Goal: Check status

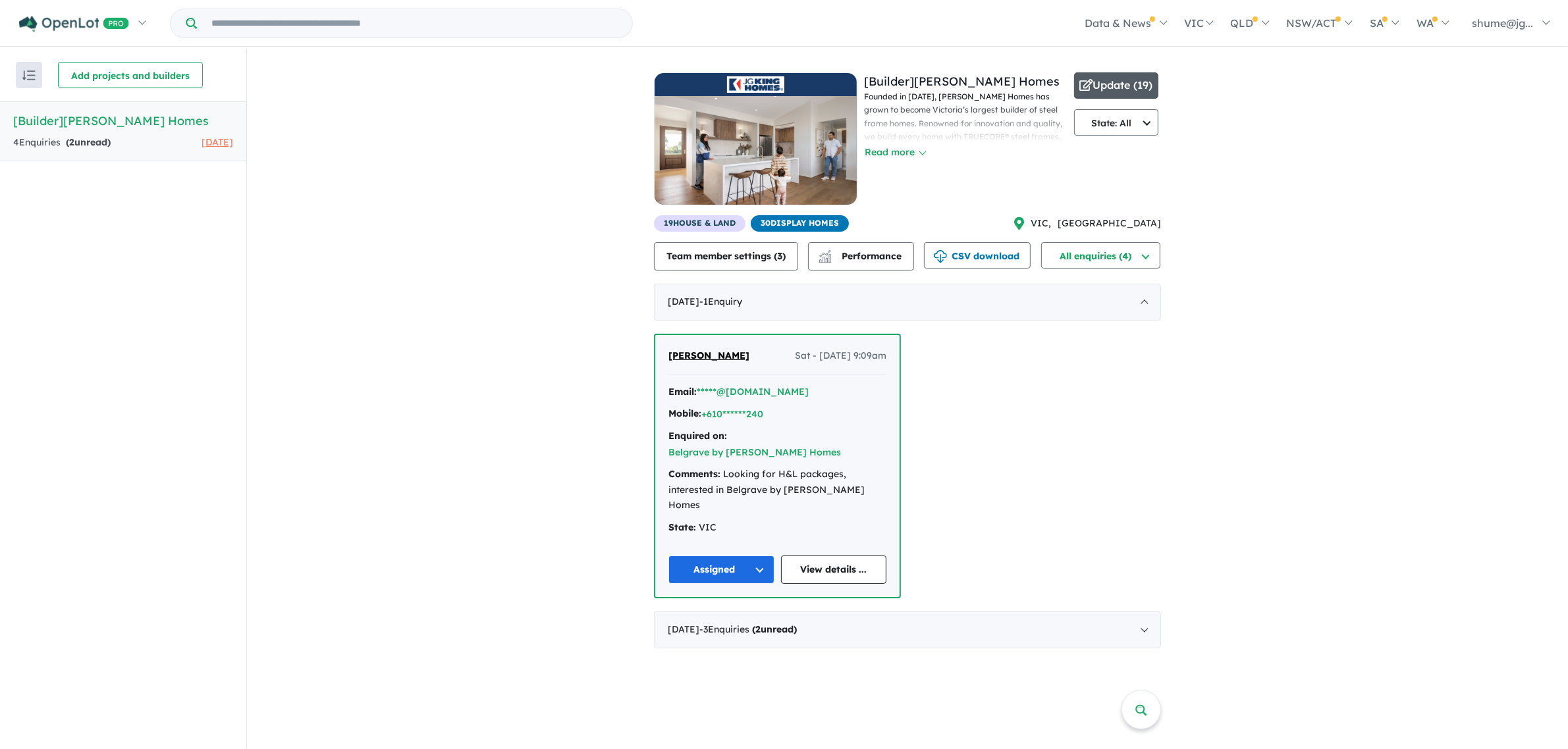
click at [1116, 77] on button "Update ( 19 )" at bounding box center [1115, 85] width 84 height 26
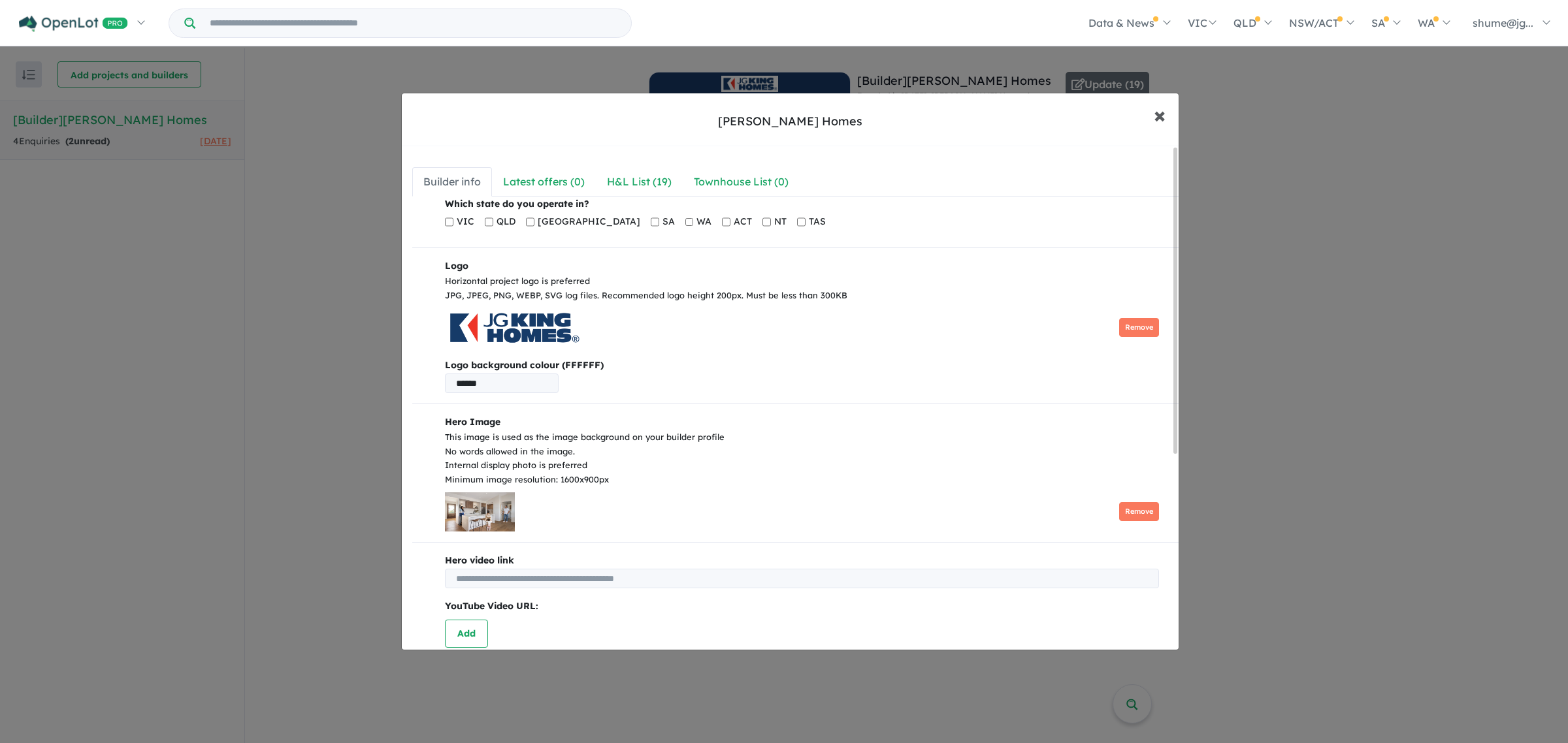
click at [1154, 112] on span "×" at bounding box center [1160, 114] width 12 height 28
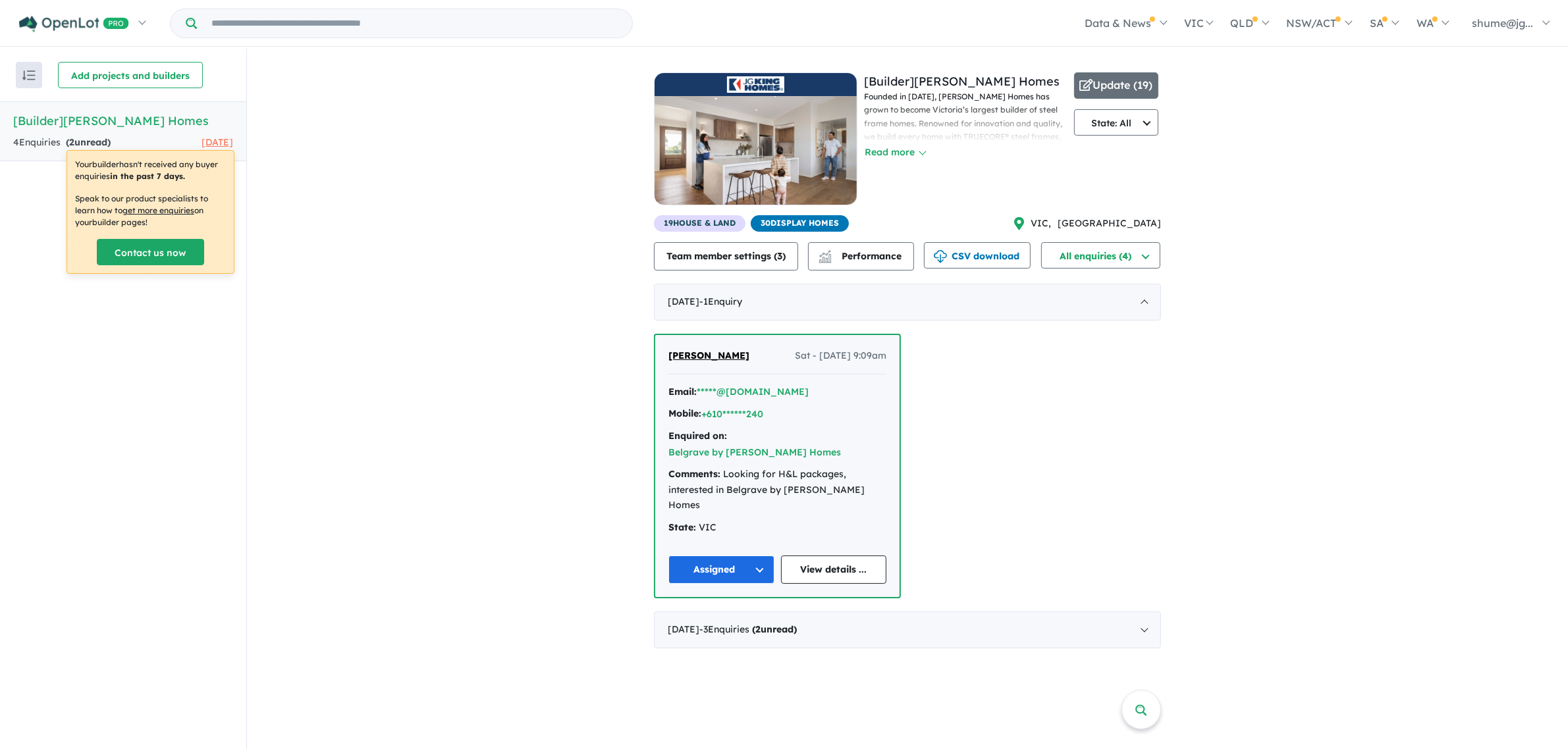
click at [34, 73] on img "button" at bounding box center [28, 76] width 13 height 10
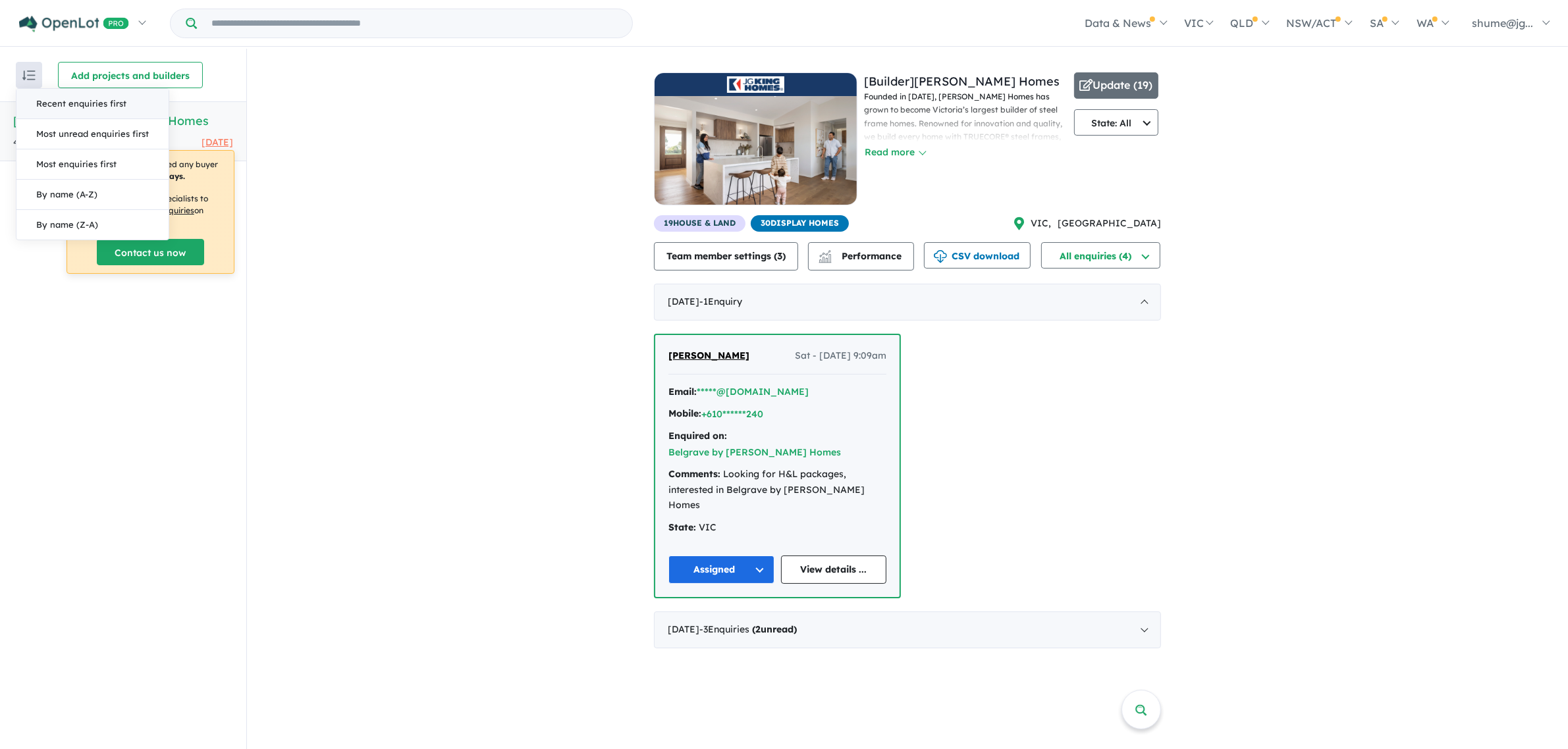
click at [46, 103] on button "Recent enquiries first" at bounding box center [92, 104] width 152 height 31
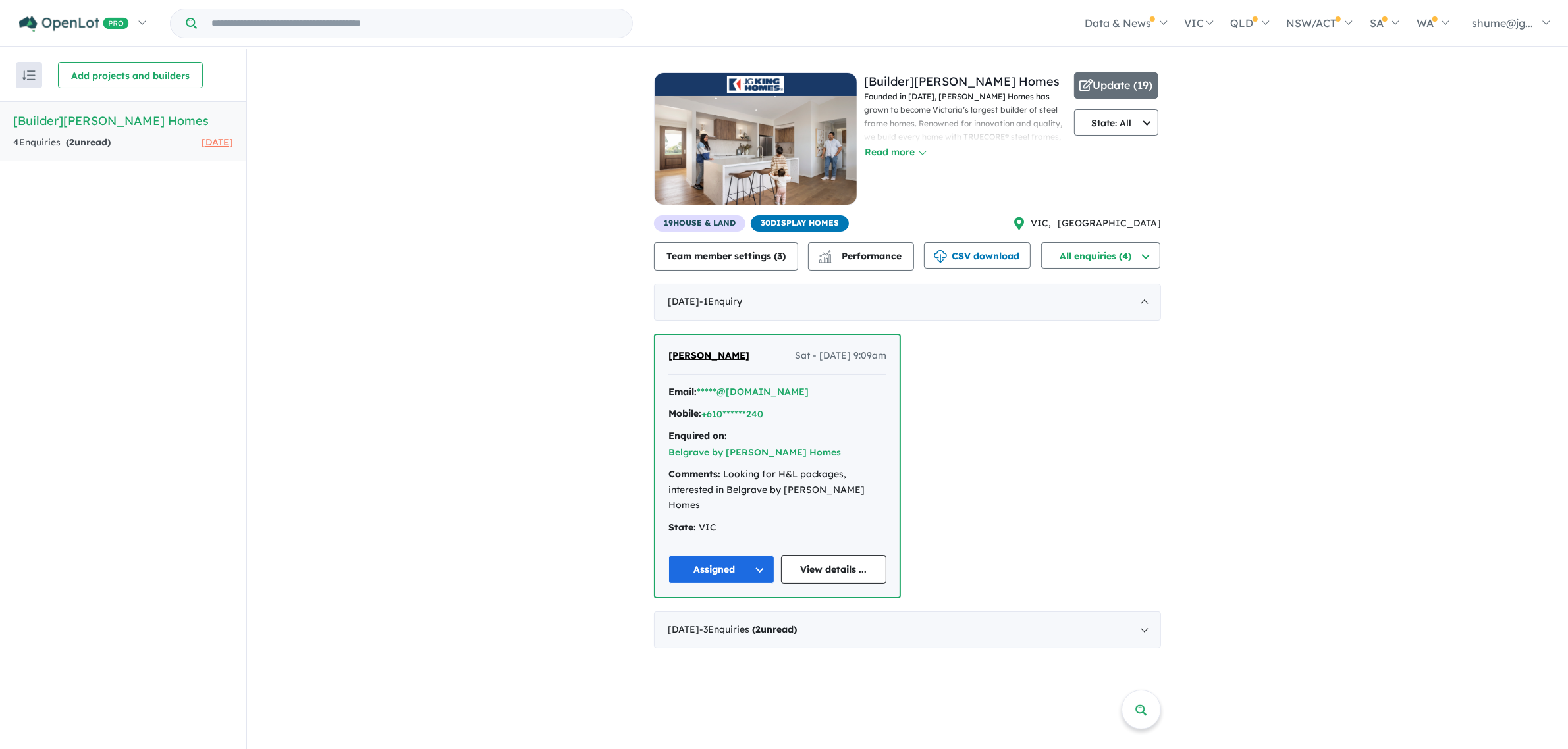
scroll to position [2, 0]
click at [1152, 610] on div "[DATE] - 3 Enquir ies ( 2 unread)" at bounding box center [907, 628] width 507 height 37
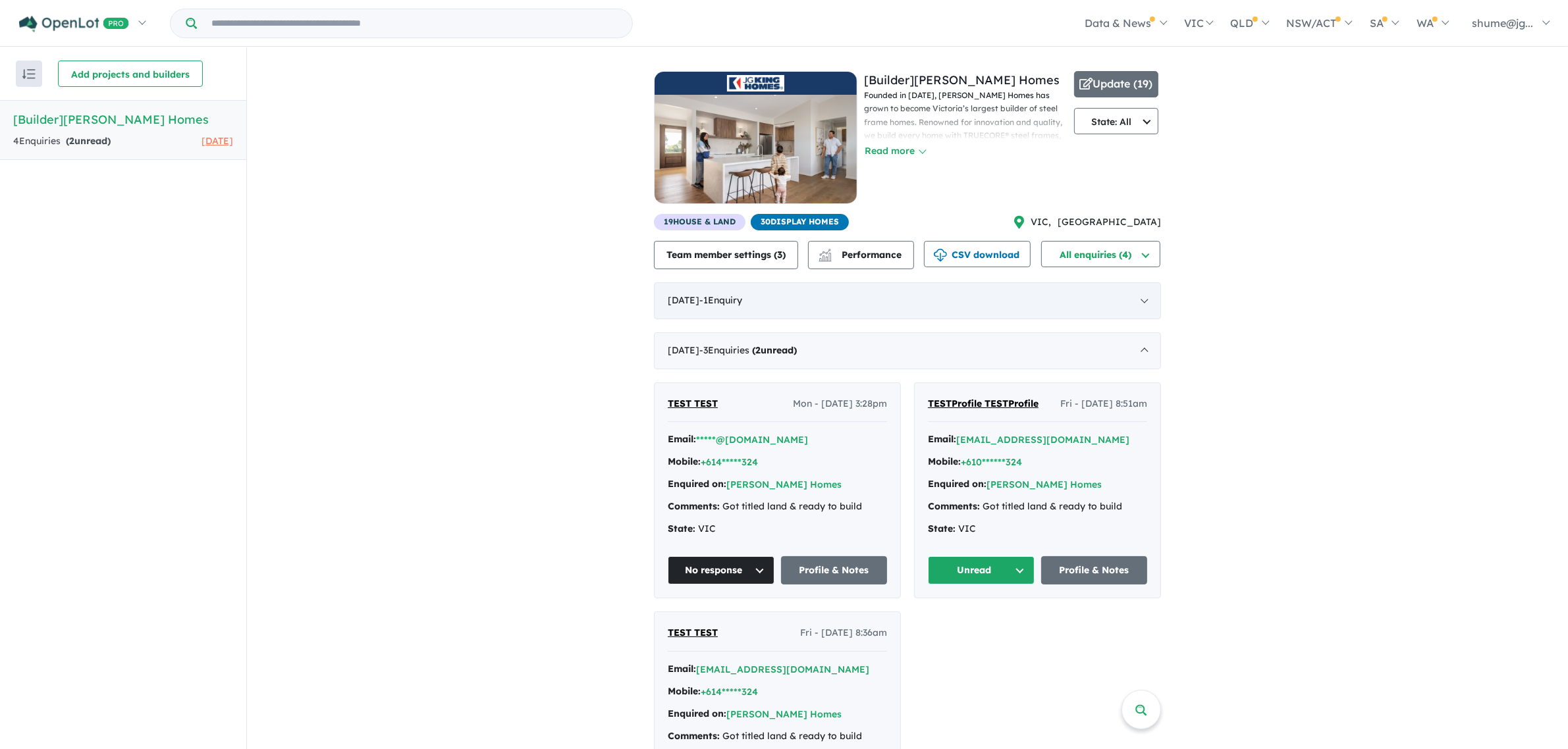
click at [1156, 300] on div "[DATE] - 1 Enquir y ( 0 unread)" at bounding box center [907, 300] width 507 height 37
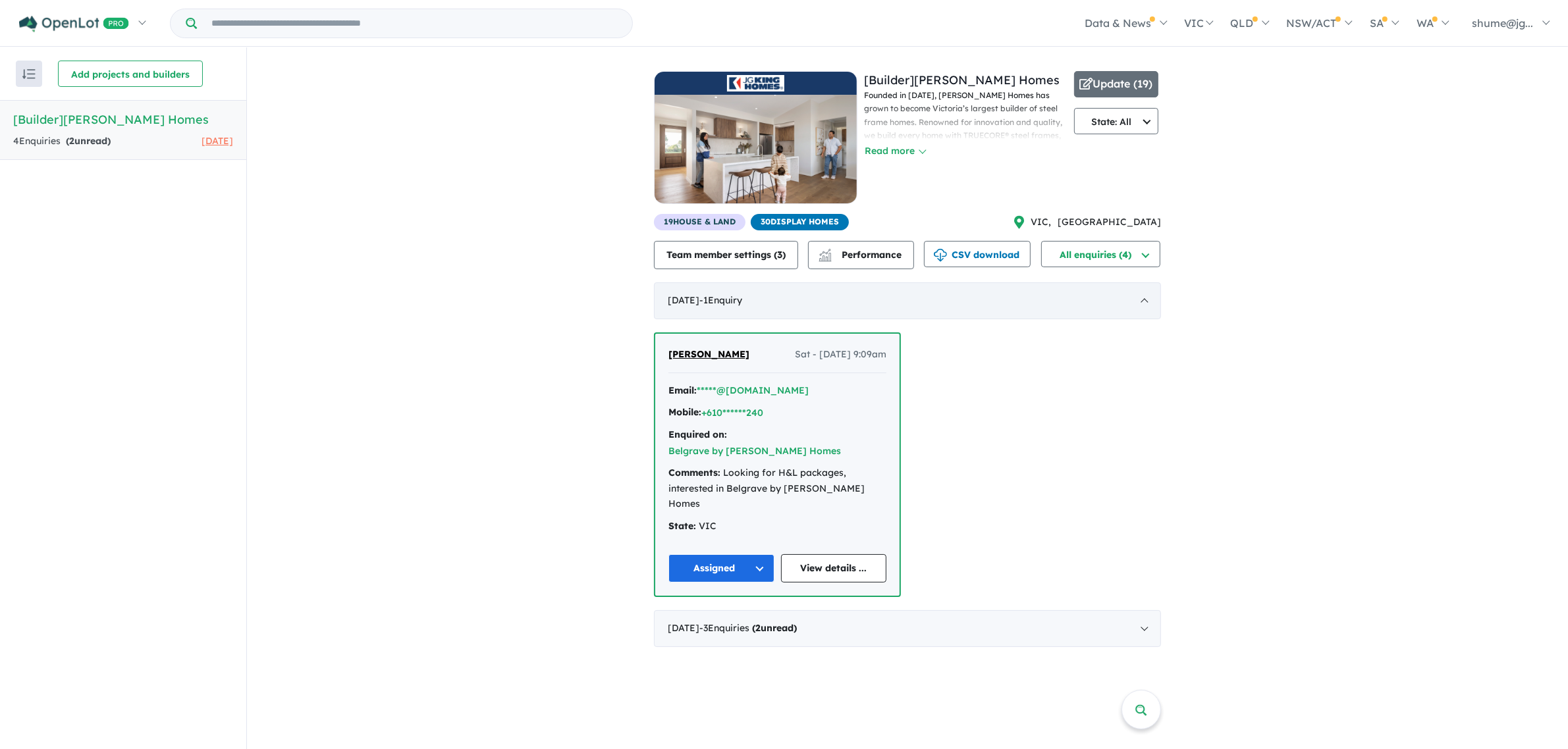
click at [1147, 300] on div "[DATE] - 1 Enquir y ( 0 unread)" at bounding box center [907, 300] width 507 height 37
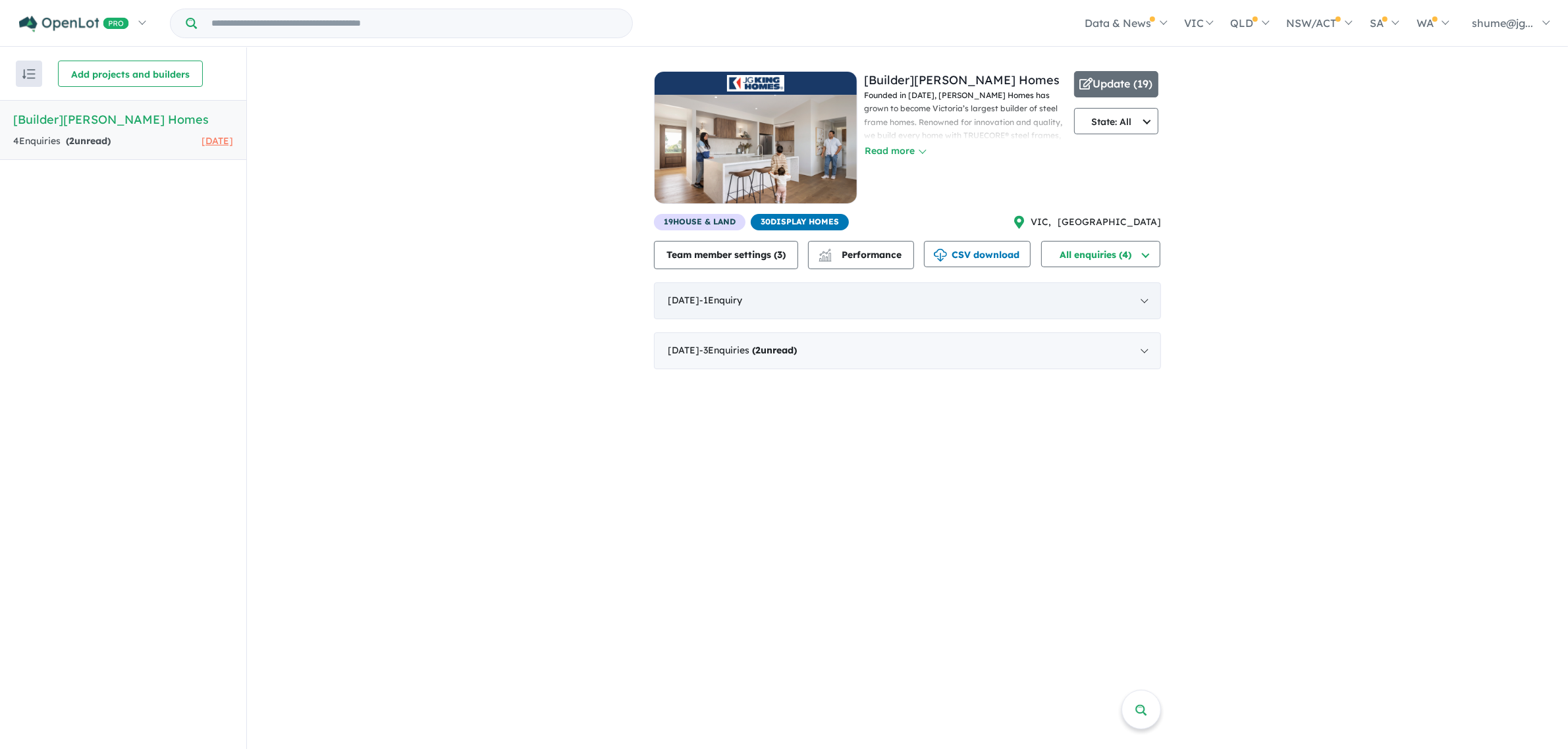
click at [1137, 293] on div "[DATE] - 1 Enquir y ( 0 unread)" at bounding box center [907, 300] width 507 height 37
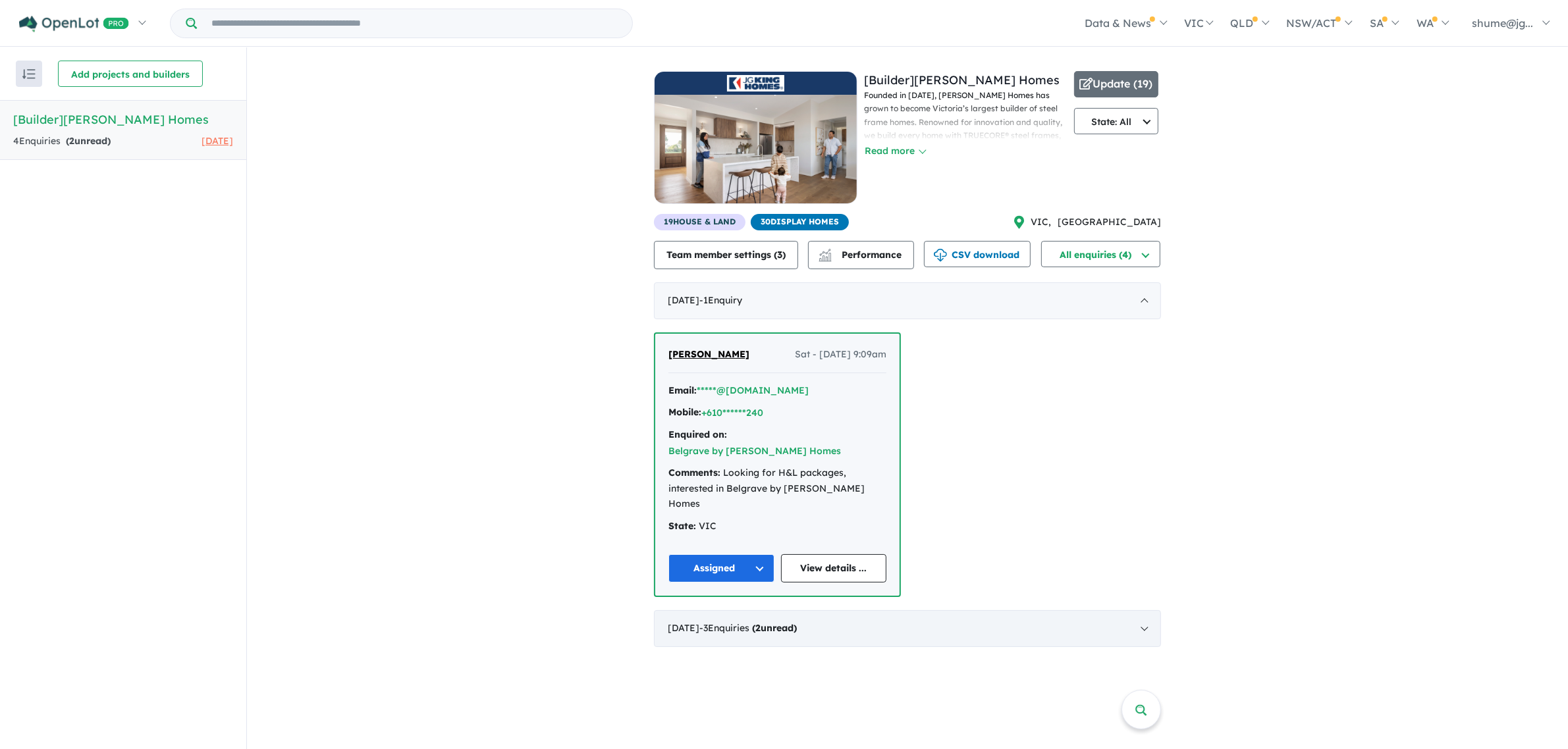
click at [1150, 610] on div "[DATE] - 3 Enquir ies ( 2 unread)" at bounding box center [907, 628] width 507 height 37
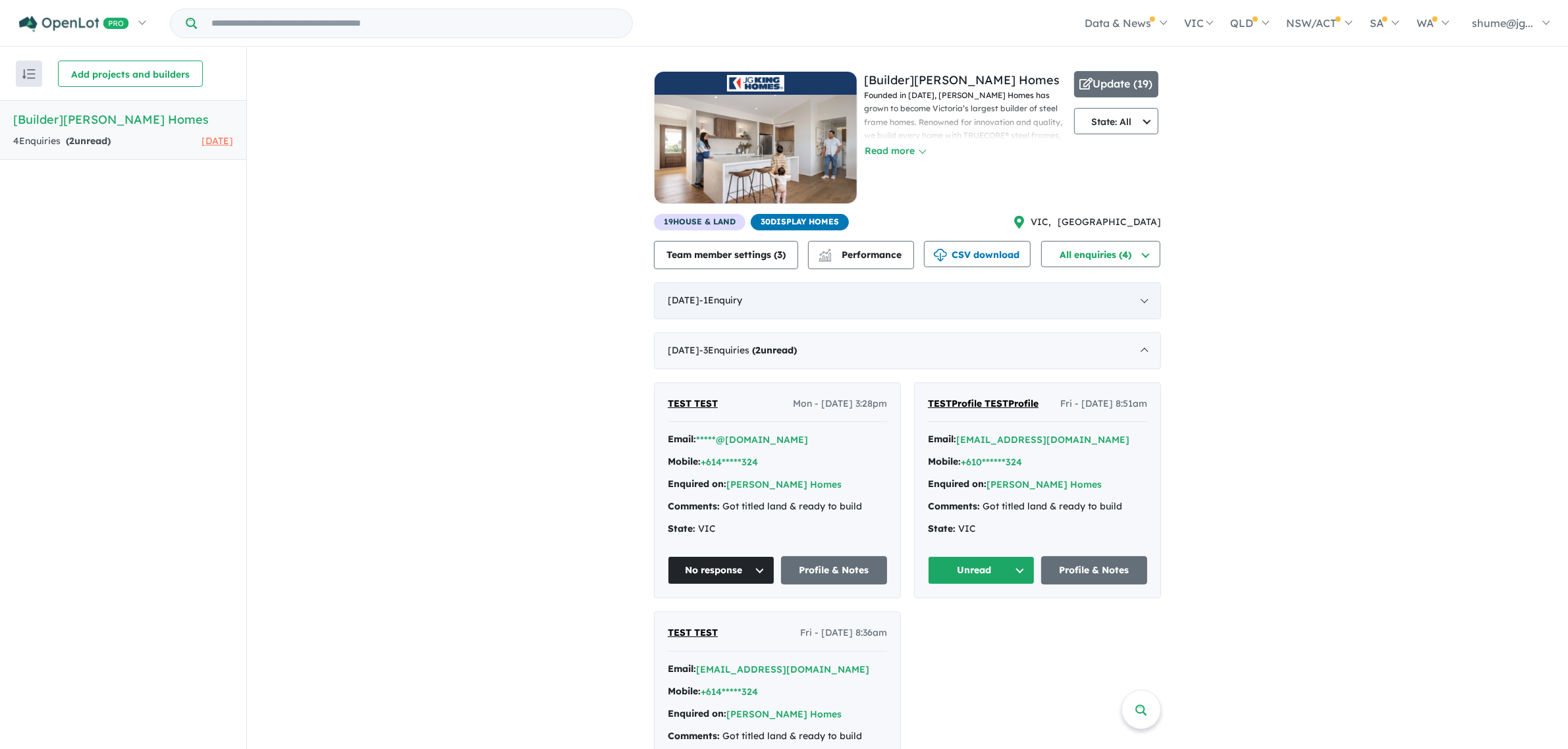
click at [1148, 291] on div "[DATE] - 1 Enquir y ( 0 unread)" at bounding box center [907, 300] width 507 height 37
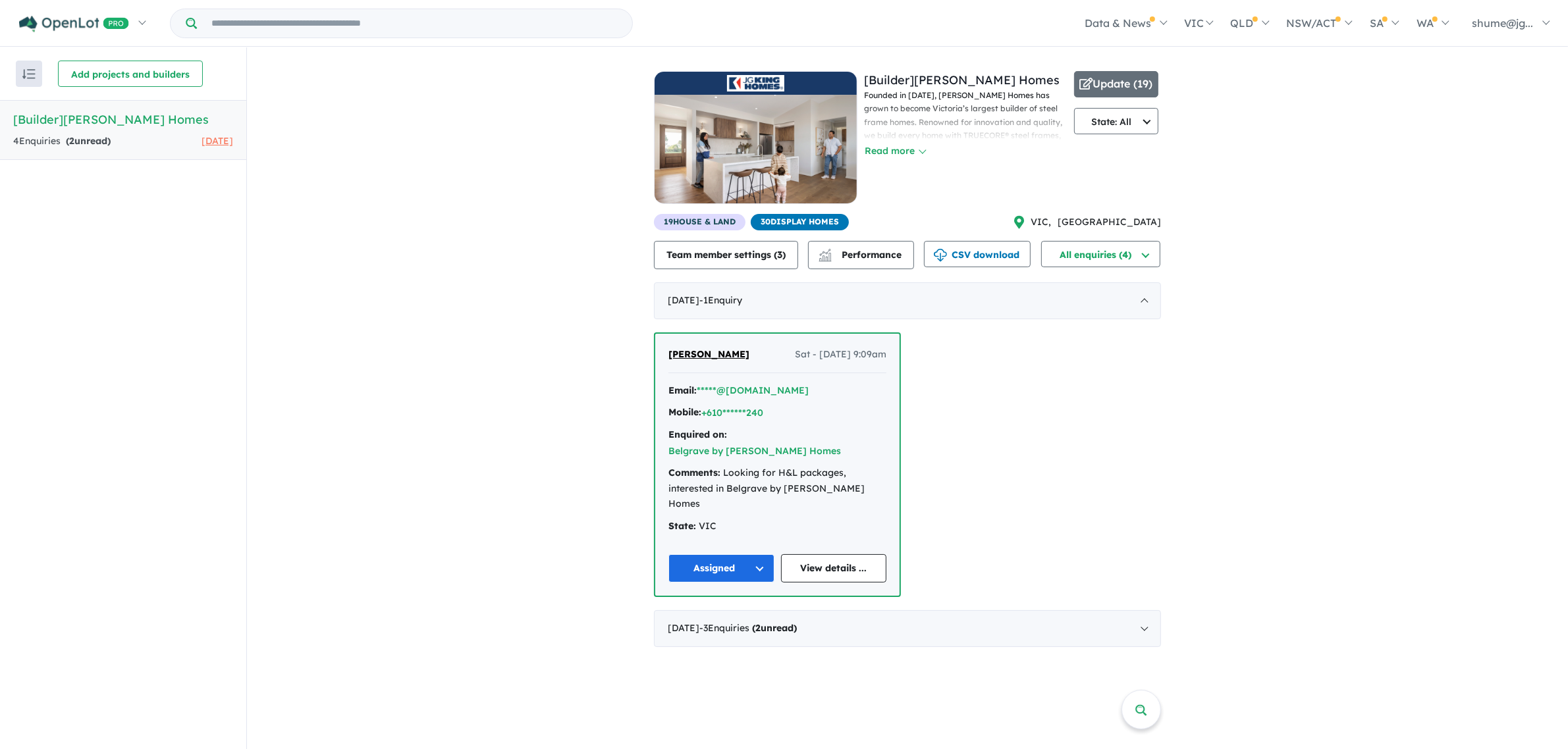
click at [15, 79] on div "Recent enquiries first Most unread enquiries first Most enquiries first By name…" at bounding box center [123, 74] width 246 height 53
click at [24, 79] on button "button" at bounding box center [29, 73] width 26 height 26
click at [230, 187] on div "Recent enquiries first Most unread enquiries first Most enquiries first By name…" at bounding box center [123, 399] width 246 height 702
